Goal: Communication & Community: Share content

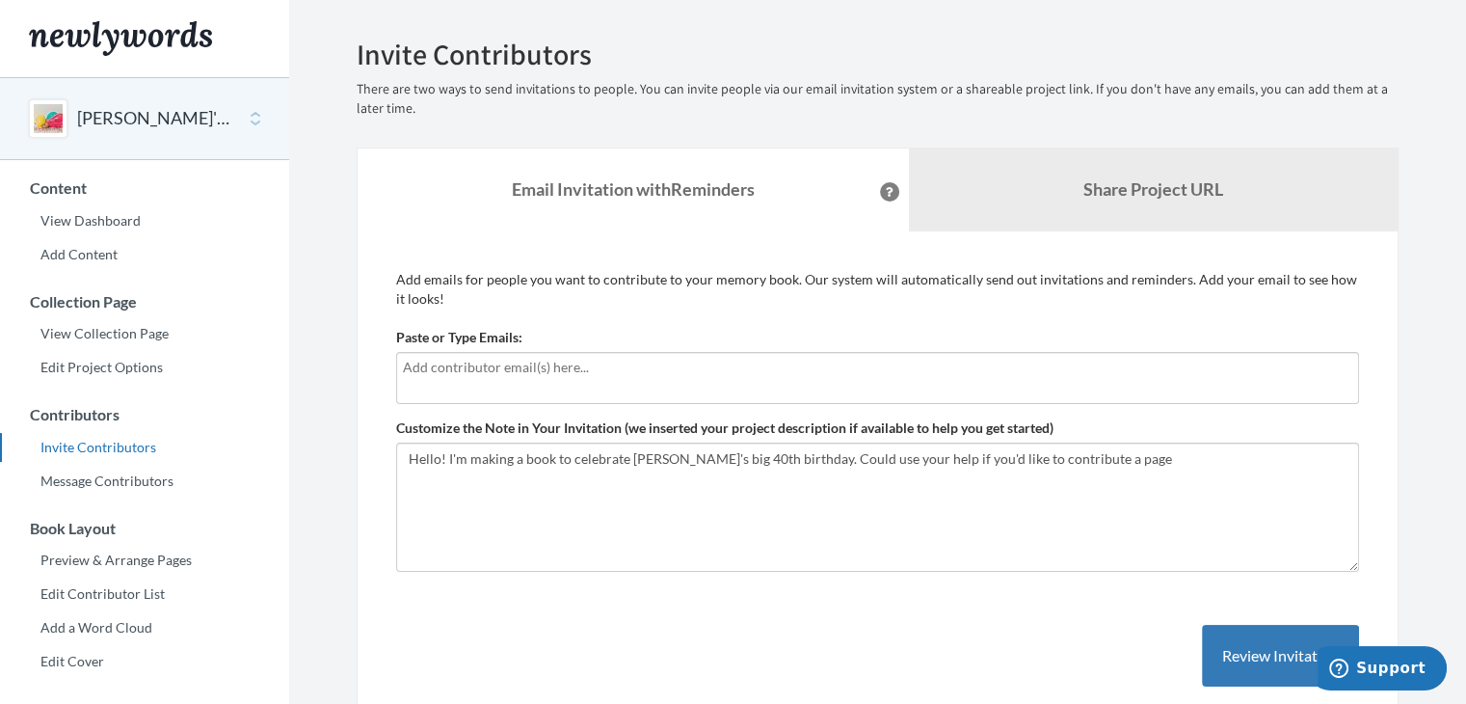
click at [567, 365] on input "text" at bounding box center [877, 367] width 949 height 21
click at [580, 379] on div at bounding box center [877, 378] width 963 height 52
type input "[EMAIL_ADDRESS][DOMAIN_NAME]"
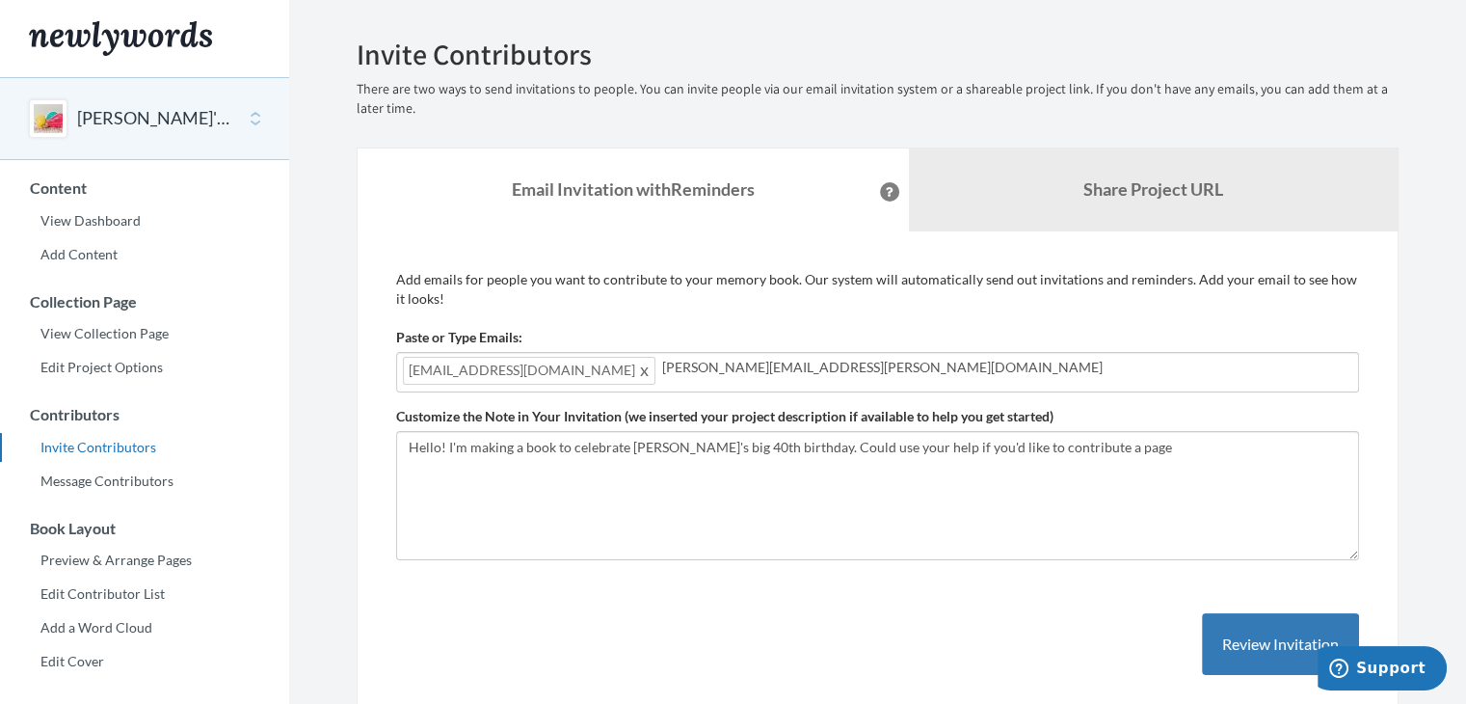
type input "[PERSON_NAME][EMAIL_ADDRESS][PERSON_NAME][DOMAIN_NAME]"
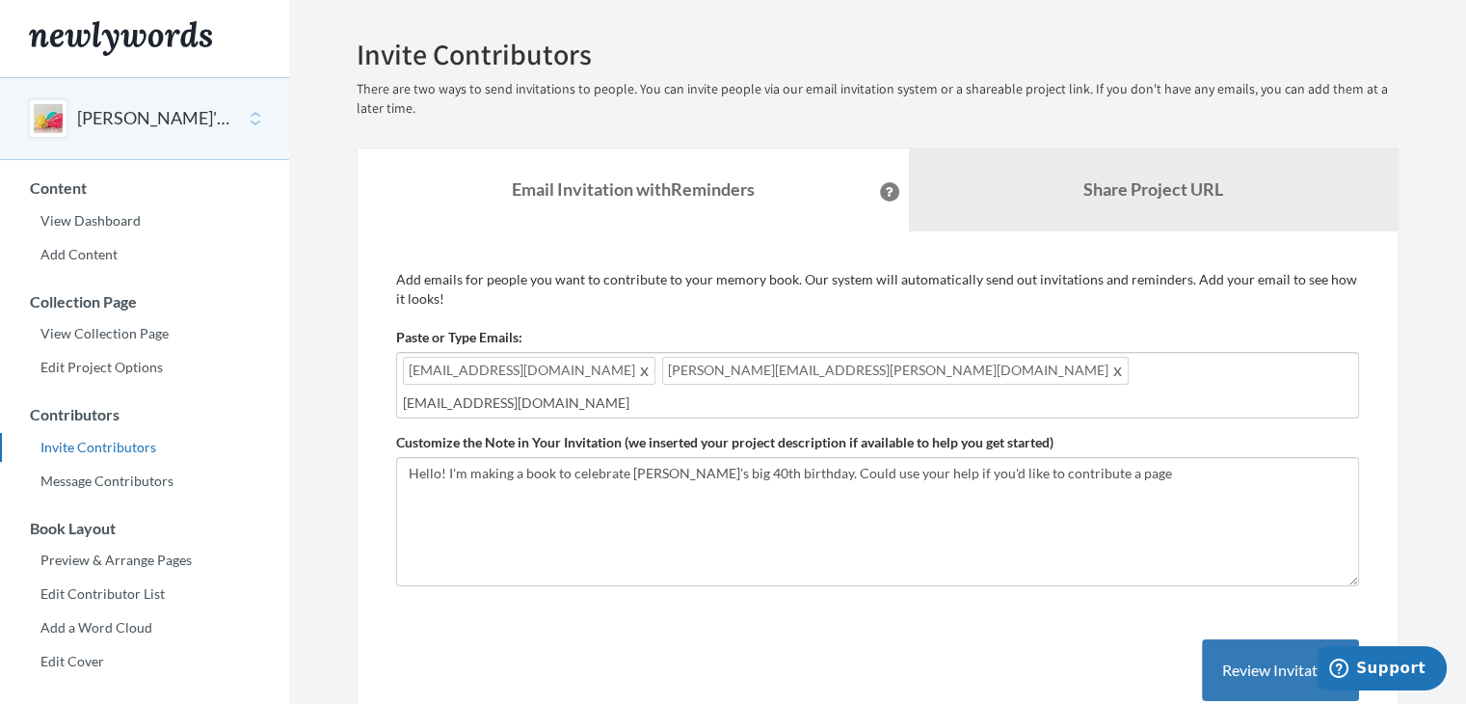
type input "[EMAIL_ADDRESS][DOMAIN_NAME]"
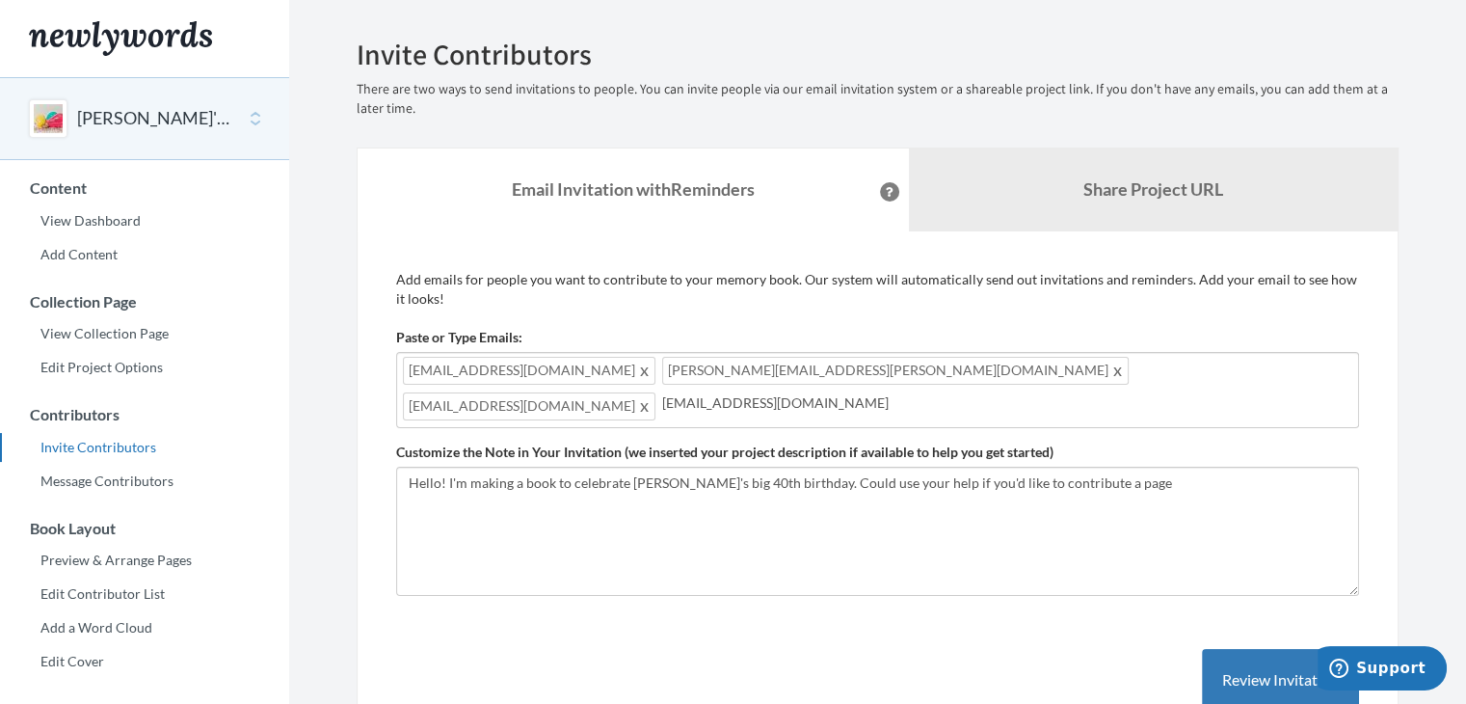
type input "[EMAIL_ADDRESS][DOMAIN_NAME]"
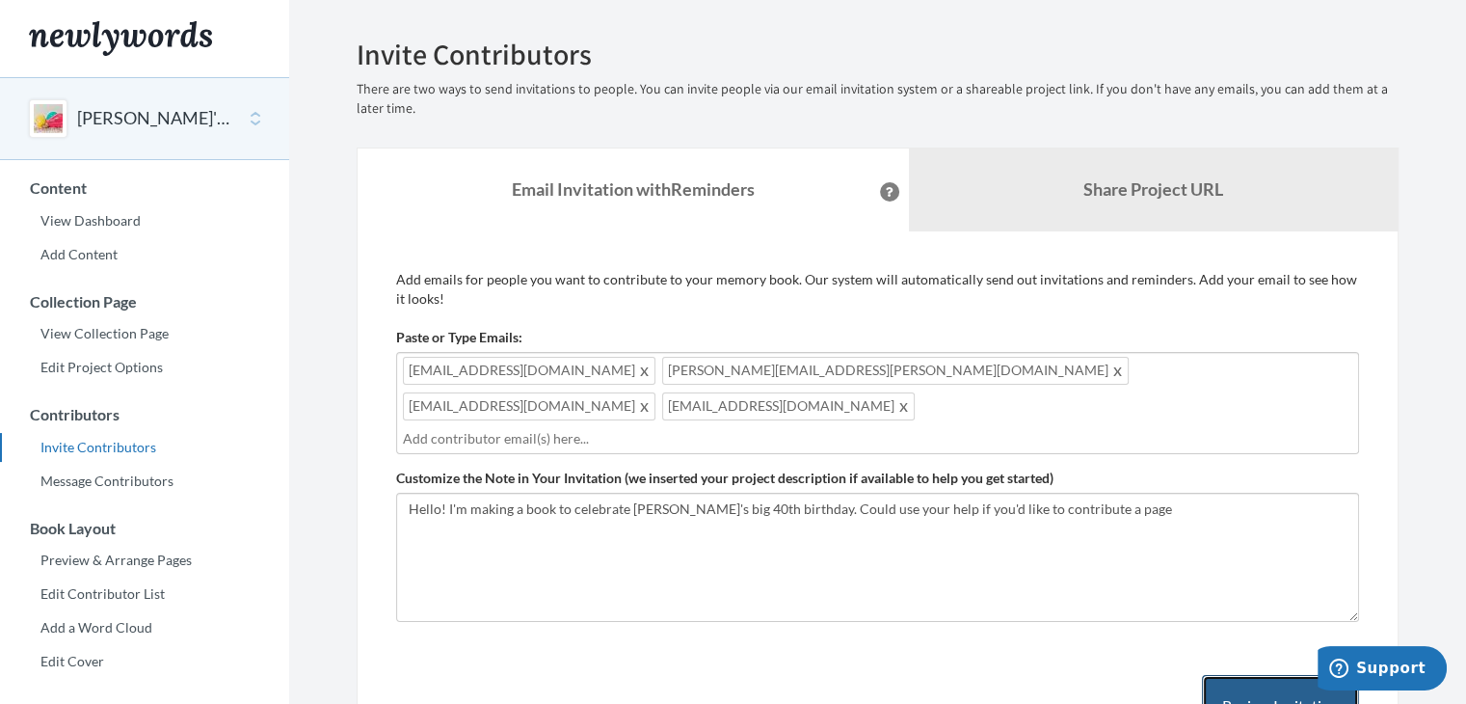
click at [1222, 675] on button "Review Invitation" at bounding box center [1280, 706] width 157 height 63
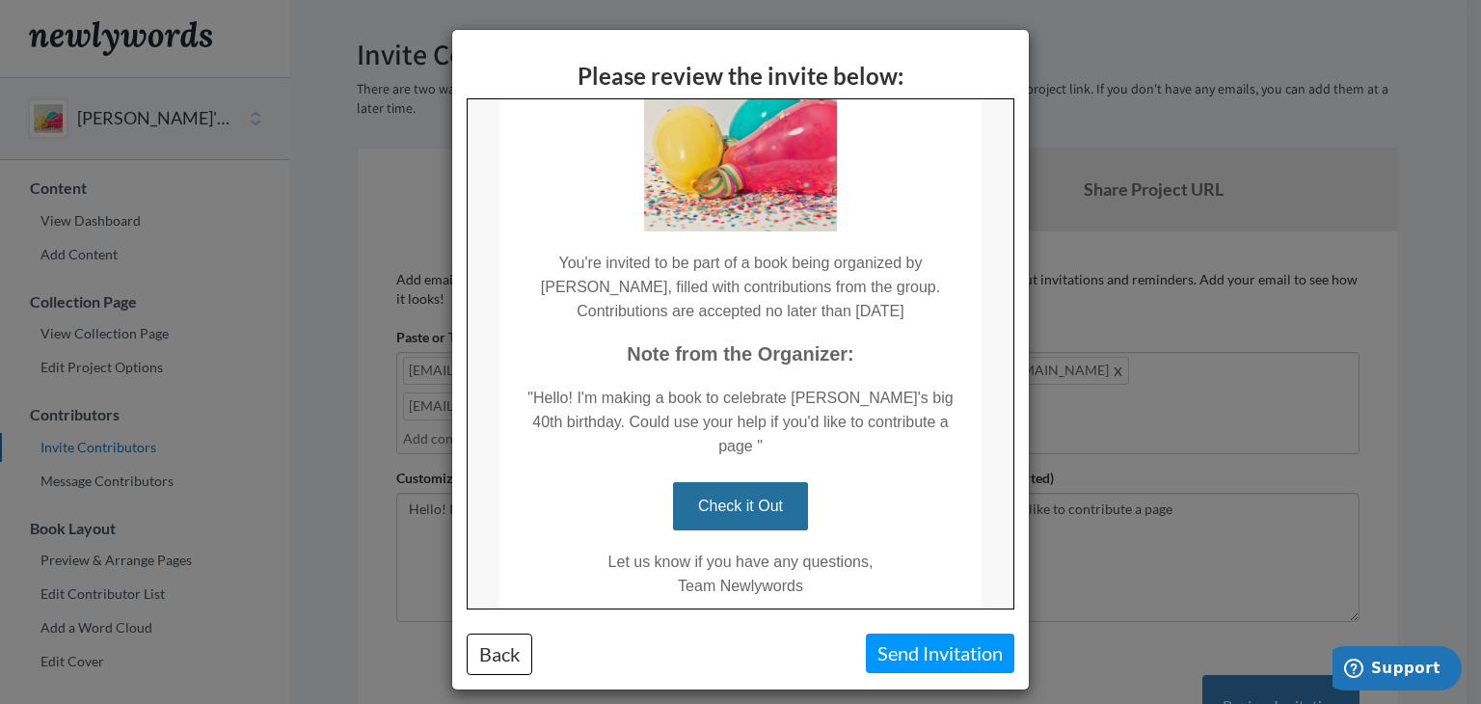
scroll to position [248, 0]
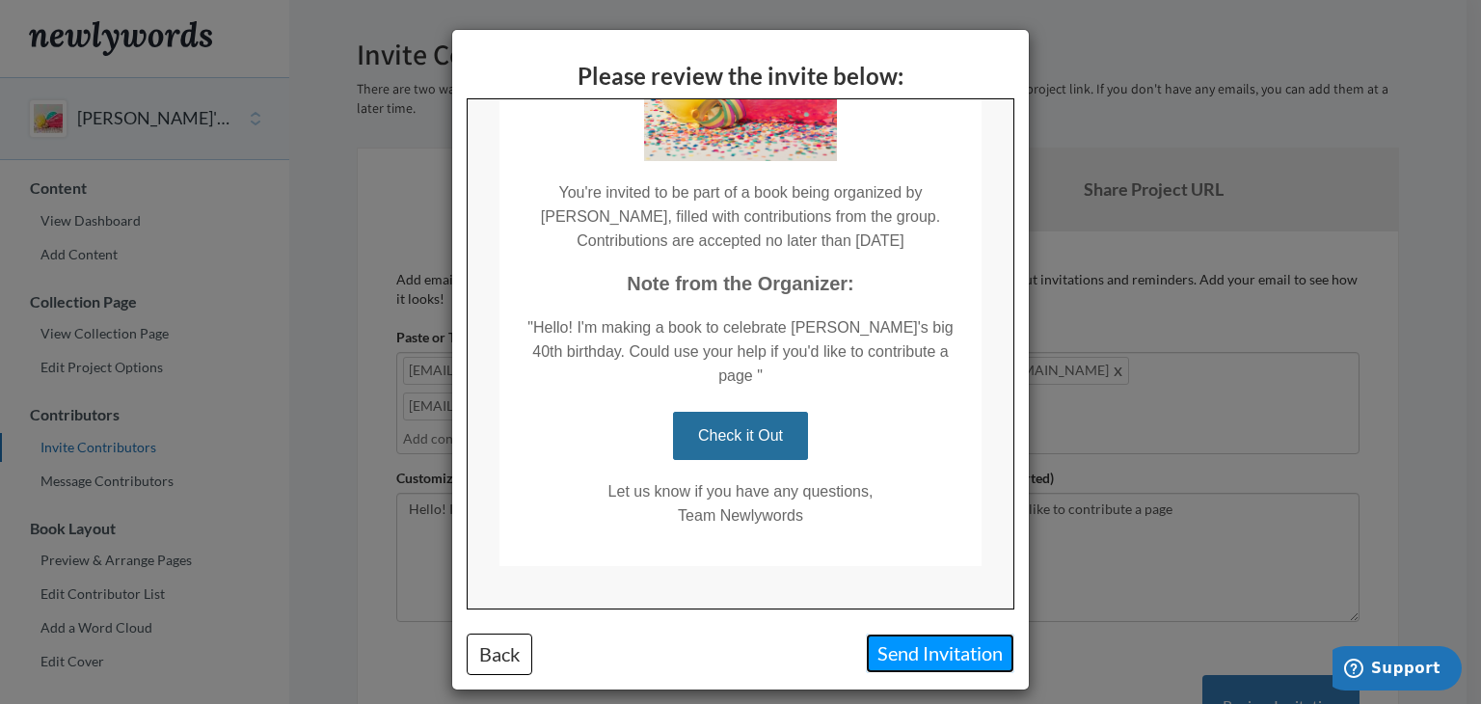
click at [883, 641] on button "Send Invitation" at bounding box center [940, 653] width 148 height 40
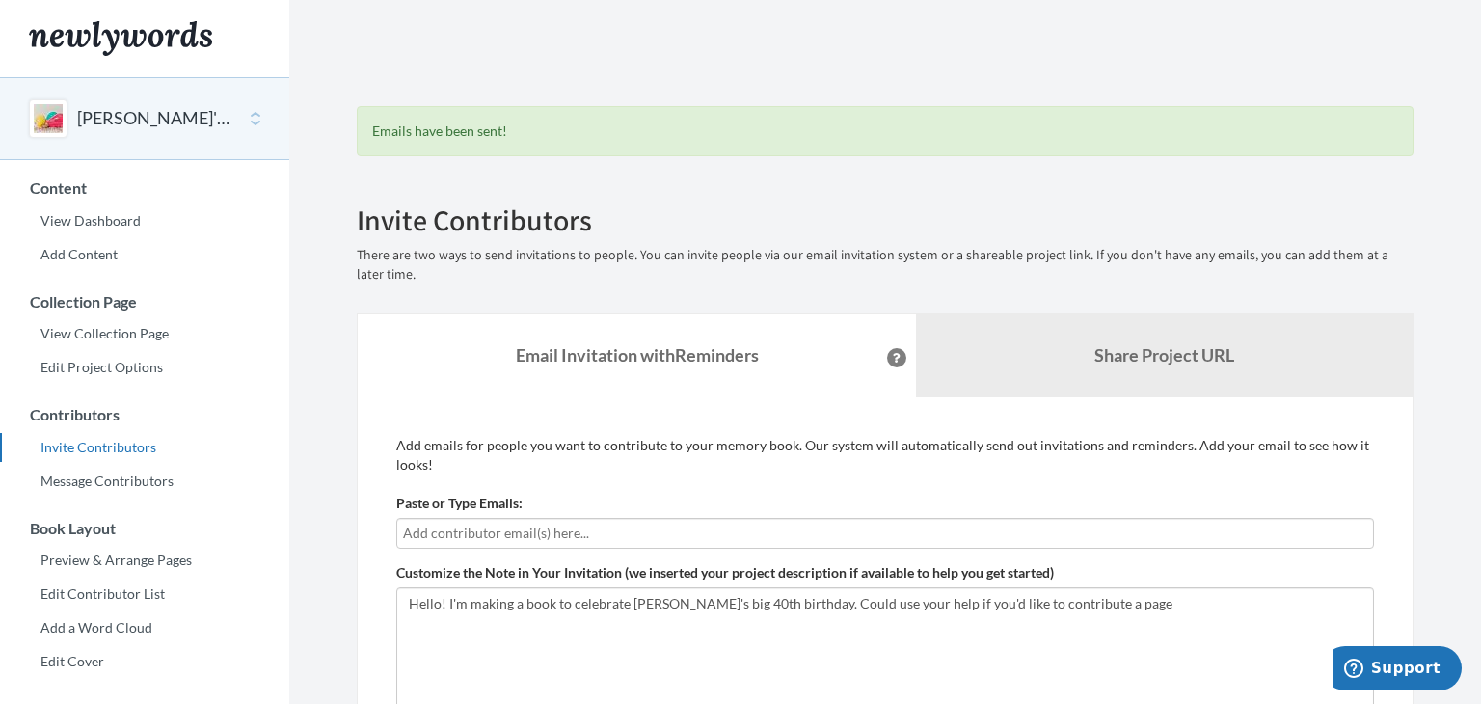
scroll to position [447, 0]
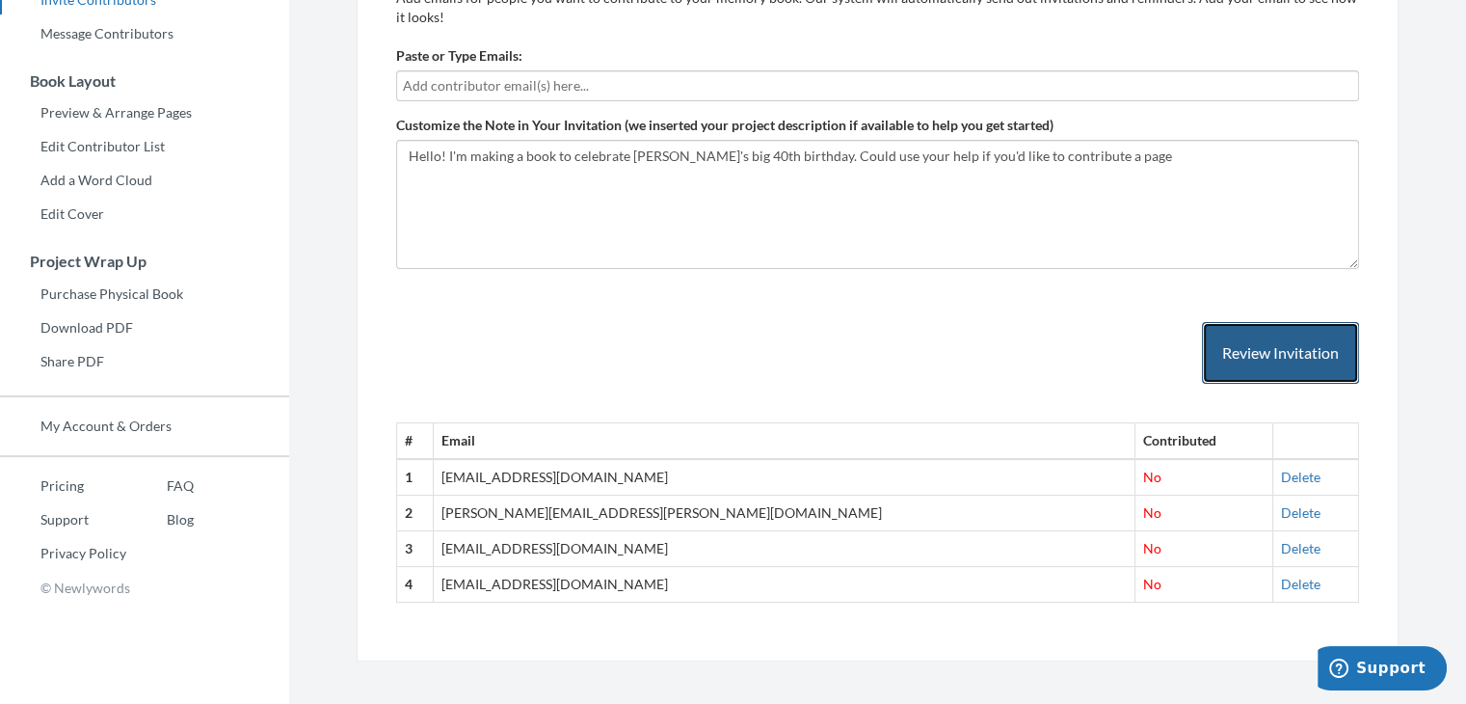
click at [1259, 360] on button "Review Invitation" at bounding box center [1280, 353] width 157 height 63
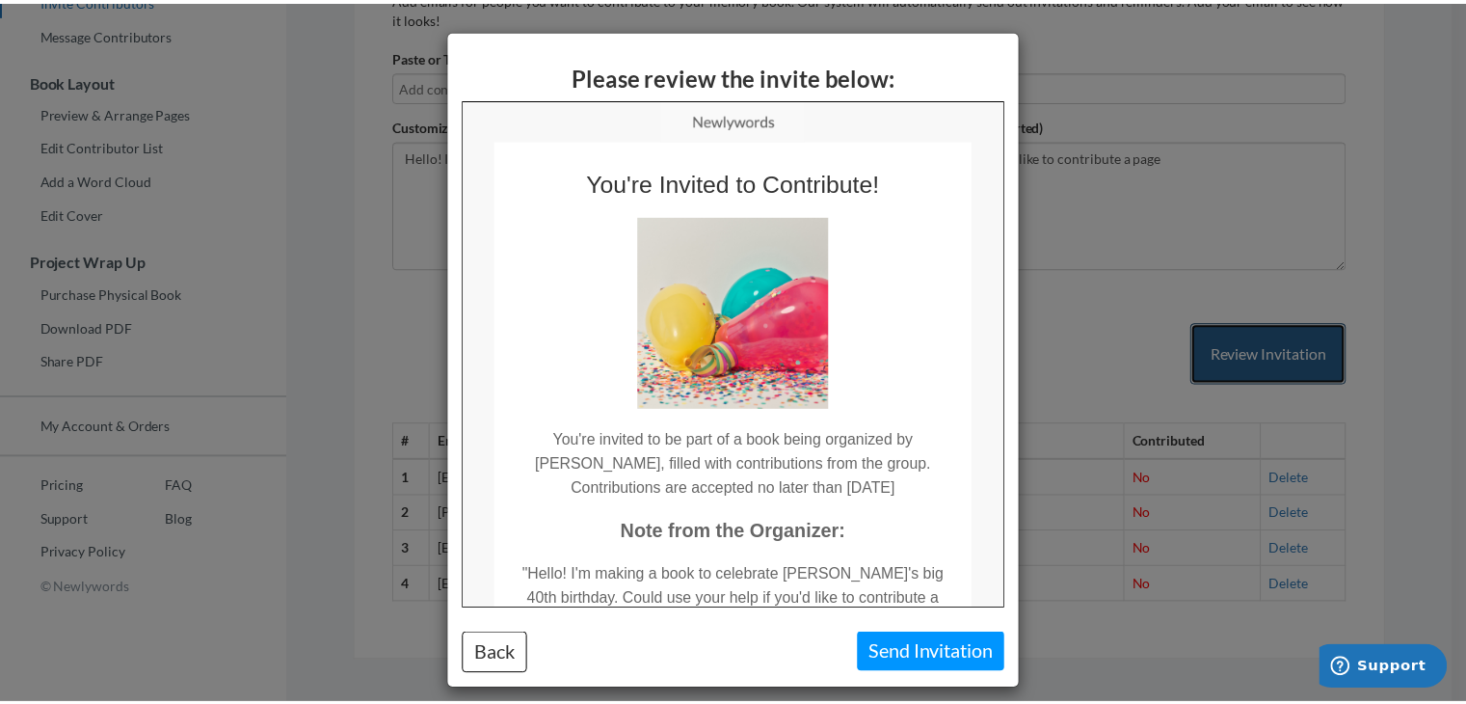
scroll to position [0, 0]
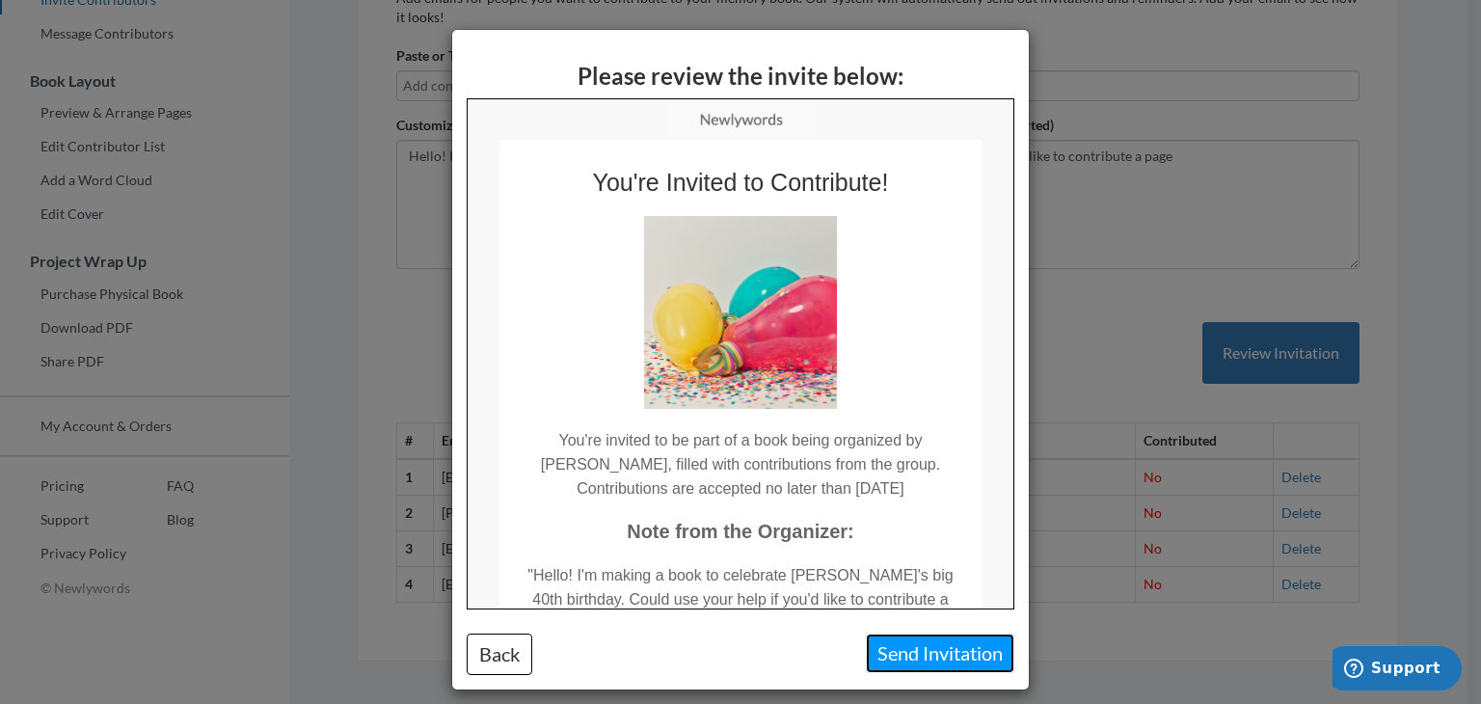
click at [899, 654] on button "Send Invitation" at bounding box center [940, 653] width 148 height 40
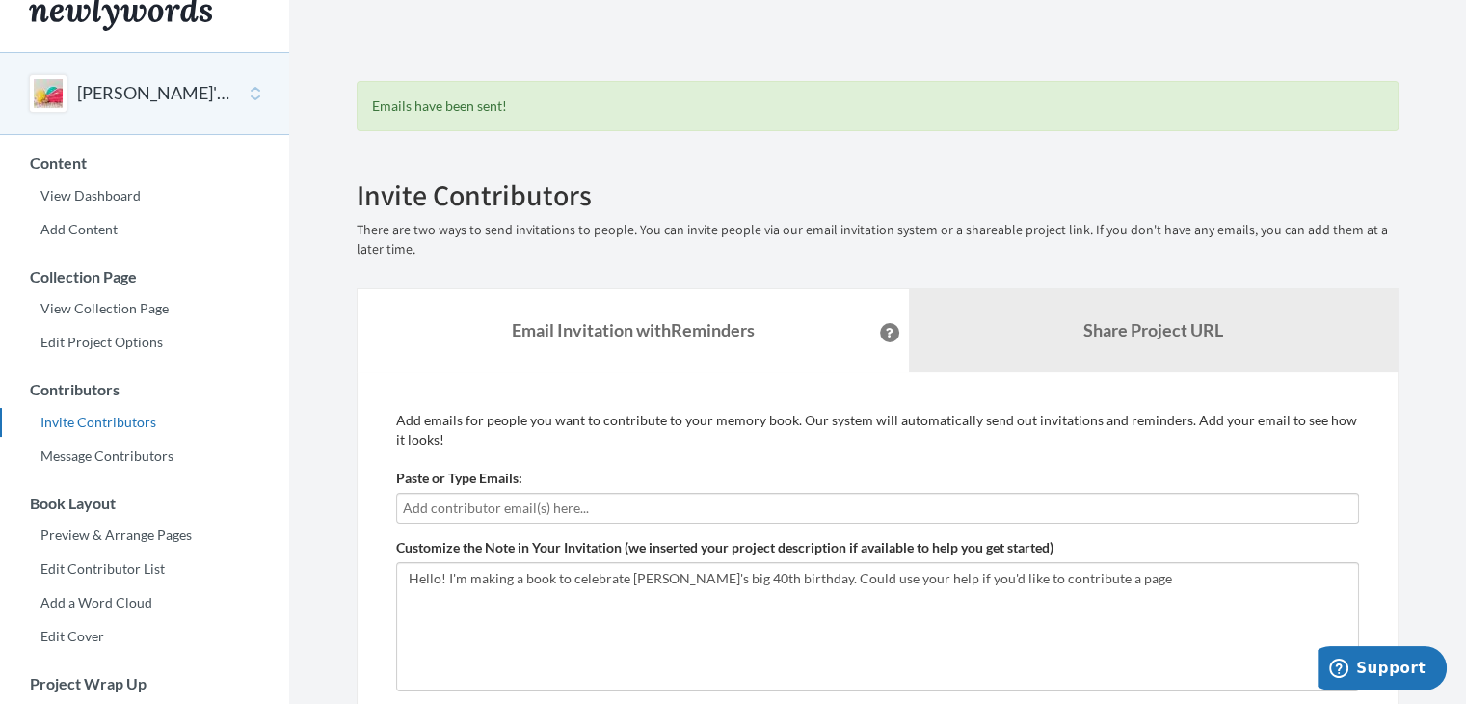
scroll to position [23, 0]
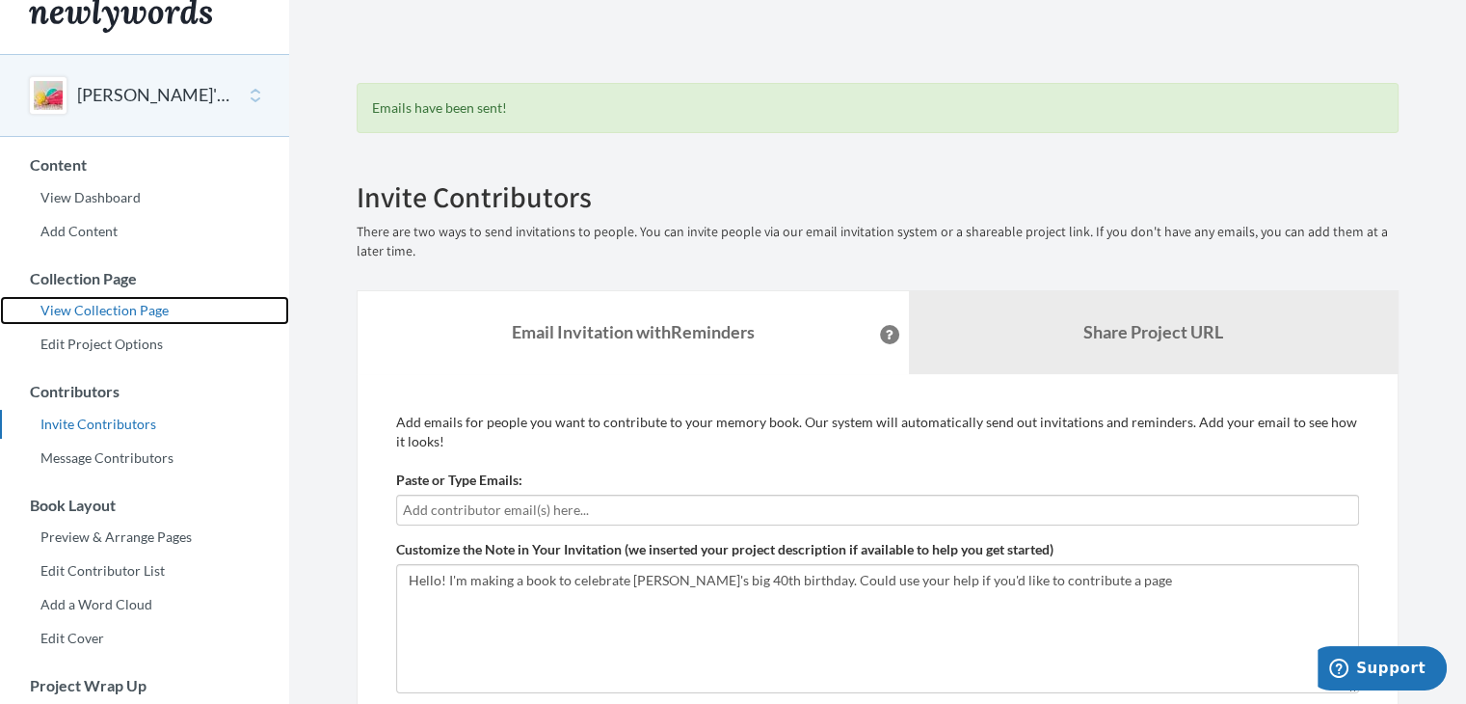
click at [80, 313] on link "View Collection Page" at bounding box center [144, 310] width 289 height 29
